Goal: Navigation & Orientation: Find specific page/section

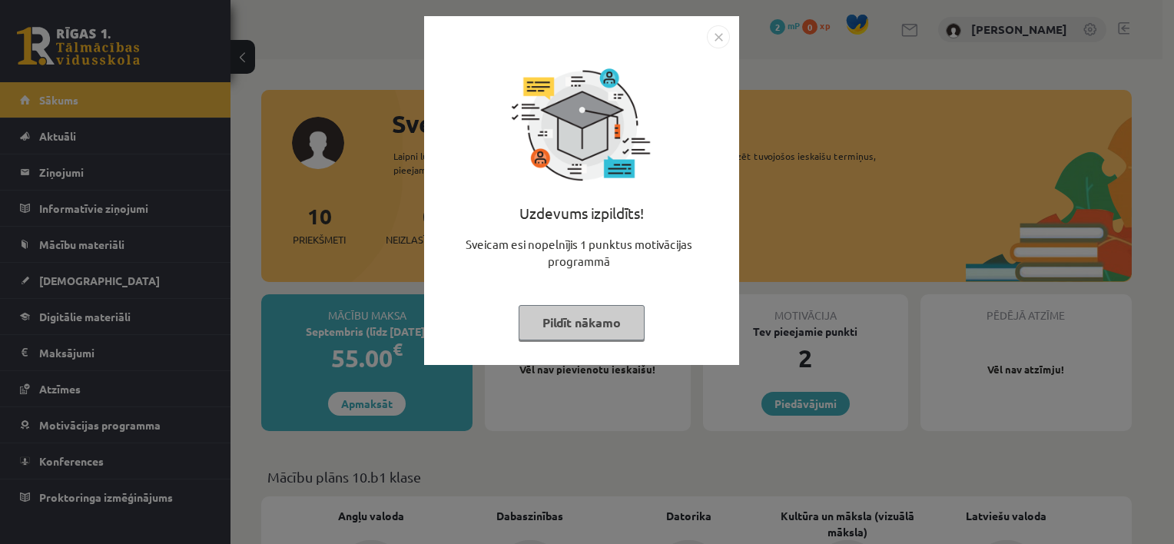
click at [572, 319] on button "Pildīt nākamo" at bounding box center [582, 322] width 126 height 35
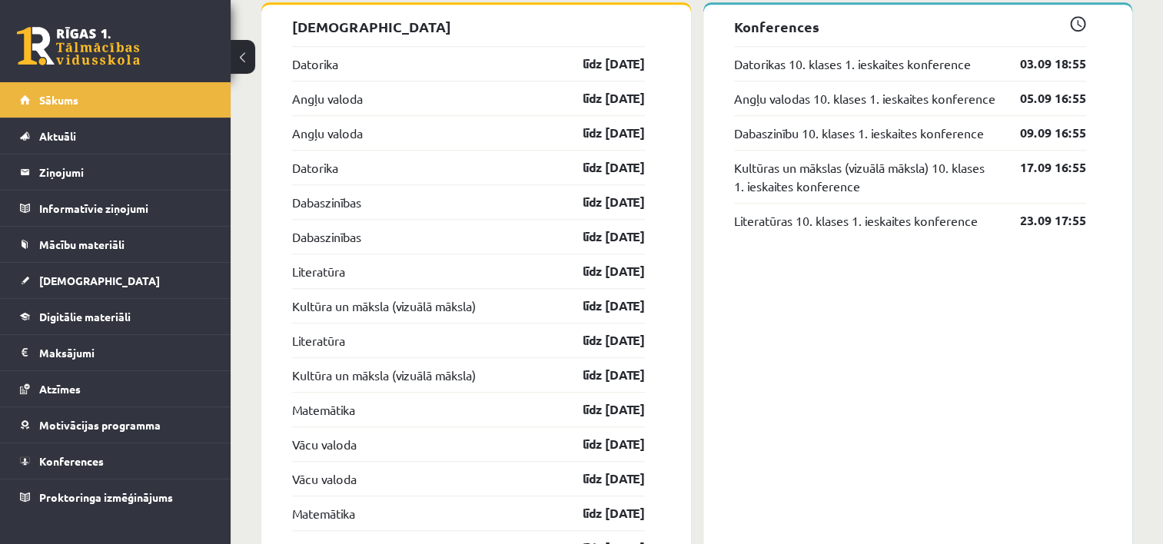
scroll to position [1230, 0]
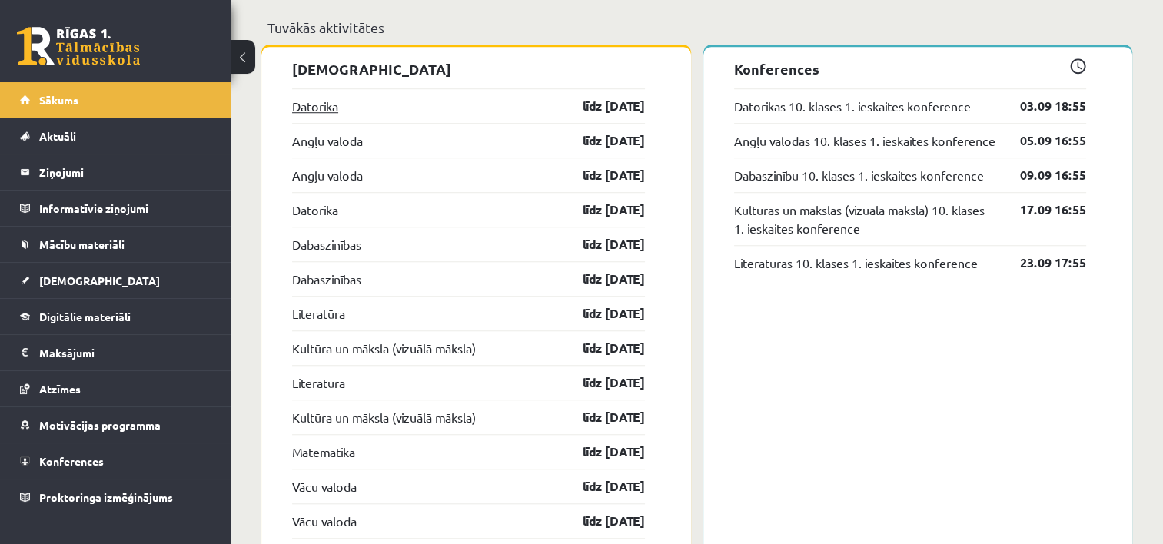
click at [303, 112] on link "Datorika" at bounding box center [315, 106] width 46 height 18
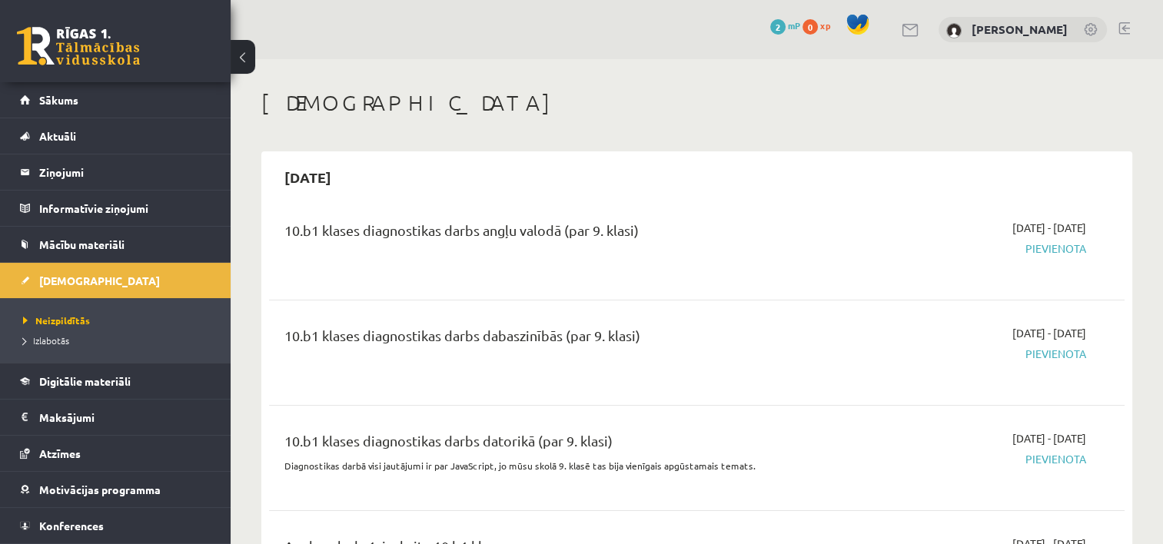
click at [238, 56] on button at bounding box center [243, 57] width 25 height 34
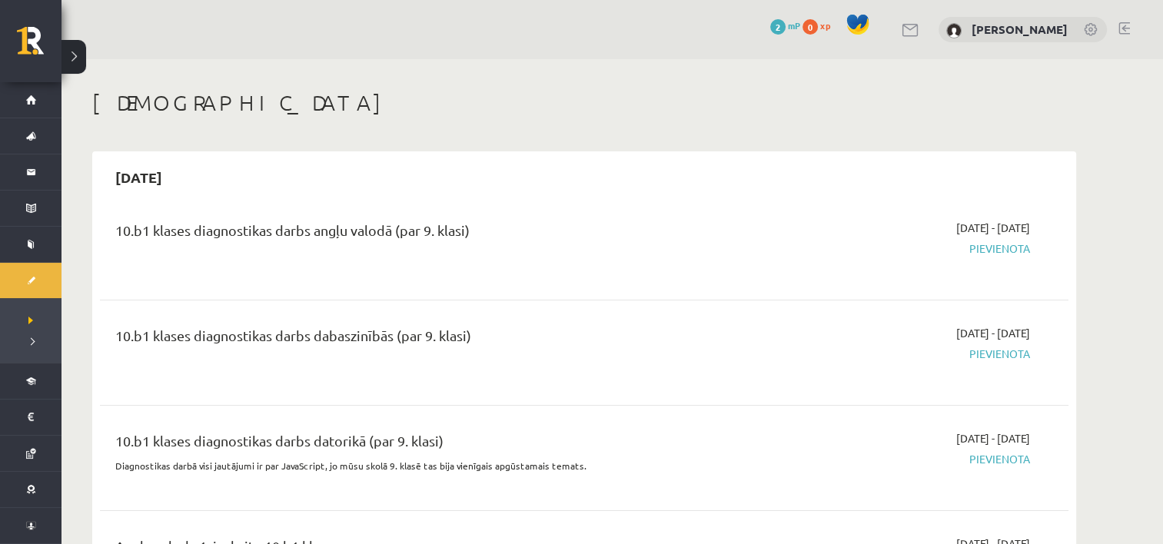
click at [77, 51] on button at bounding box center [73, 57] width 25 height 34
